Goal: Navigation & Orientation: Find specific page/section

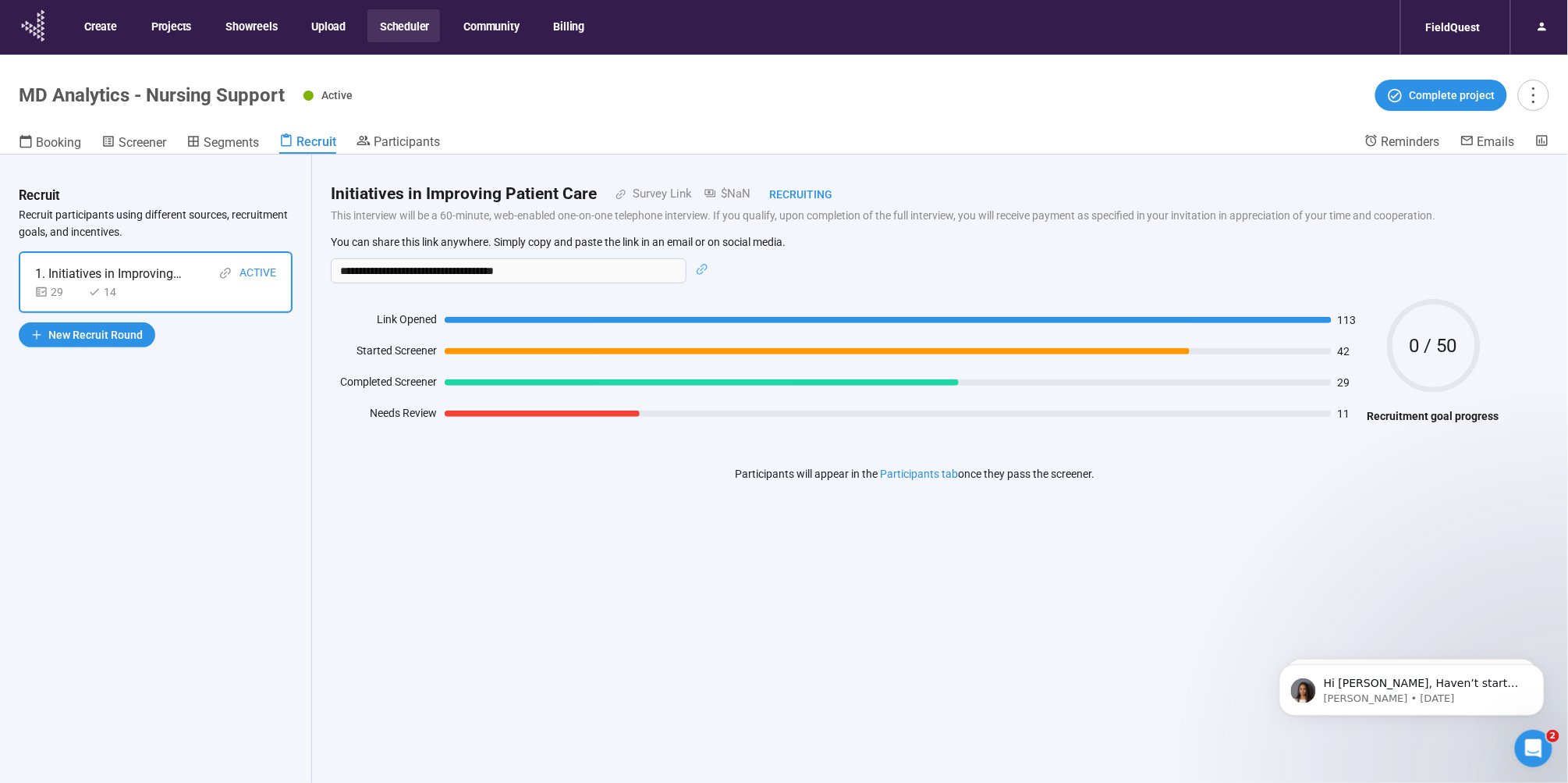
click at [38, 29] on icon at bounding box center [34, 25] width 39 height 41
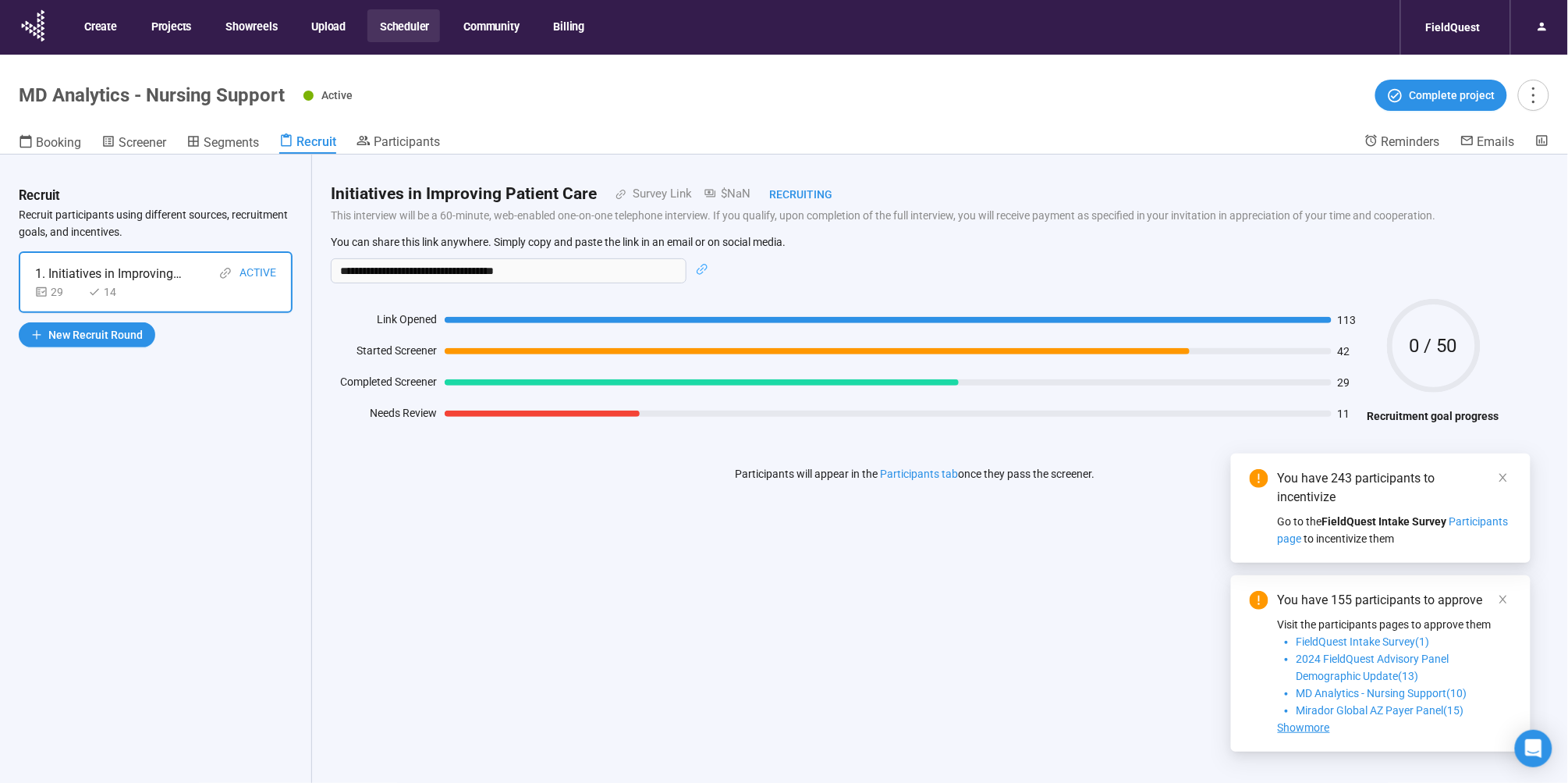
click at [395, 25] on button "Scheduler" at bounding box center [404, 25] width 73 height 33
